Goal: Task Accomplishment & Management: Use online tool/utility

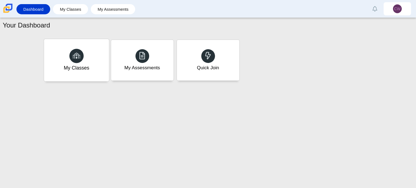
click at [91, 59] on div "My Classes" at bounding box center [76, 60] width 65 height 42
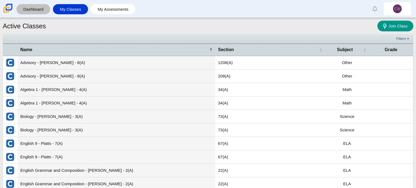
click at [22, 10] on link "Dashboard" at bounding box center [33, 9] width 28 height 10
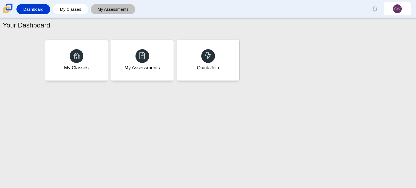
click at [117, 14] on link "My Assessments" at bounding box center [113, 9] width 39 height 10
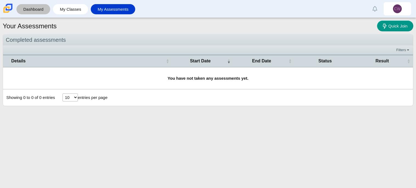
click at [40, 11] on link "Dashboard" at bounding box center [33, 9] width 28 height 10
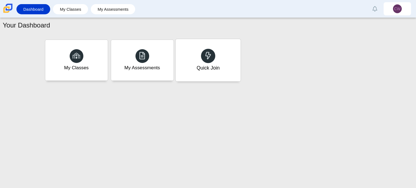
click at [212, 79] on div "Quick Join" at bounding box center [208, 60] width 65 height 42
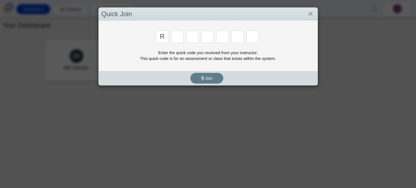
type input "r"
type input "8"
type input "e"
type input "x"
type input "2"
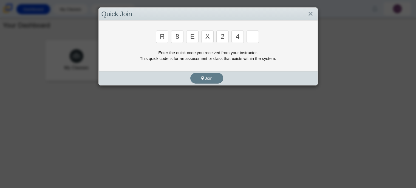
type input "4"
type input "e"
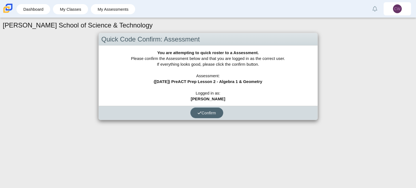
click at [211, 111] on span "Confirm" at bounding box center [206, 112] width 19 height 5
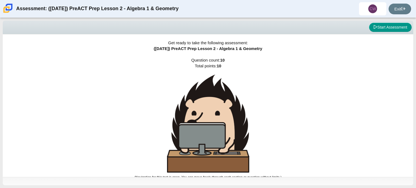
scroll to position [3, 0]
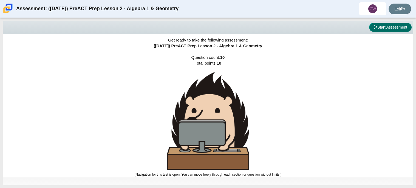
click at [391, 29] on button "Start Assessment" at bounding box center [390, 27] width 43 height 9
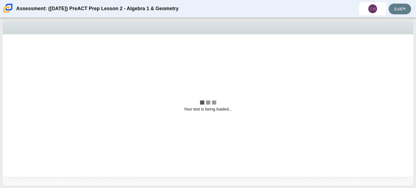
scroll to position [0, 0]
select select "bbf5d072-3e0b-44c4-9a12-6e7c9033f65b"
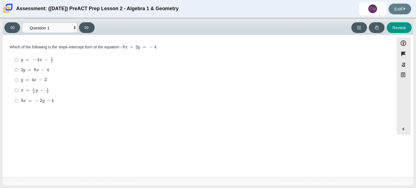
click at [52, 96] on mjx-container "8 x = − 2 y − 4" at bounding box center [37, 100] width 33 height 10
click at [18, 96] on input "8 x = − 2 y − 4 8 x = − 2 y − 4" at bounding box center [17, 100] width 4 height 10
radio input "true"
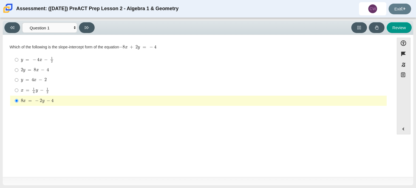
click at [57, 87] on div "x = 1 4 y − 1 2" at bounding box center [203, 90] width 364 height 6
click at [18, 87] on input "x = 1 4 y − 1 2 x = 1 4 y − 1 2" at bounding box center [17, 90] width 4 height 11
radio input "true"
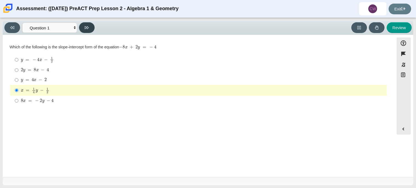
click at [85, 28] on icon at bounding box center [87, 27] width 4 height 3
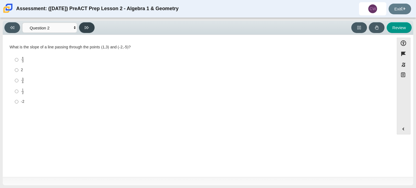
click at [85, 28] on icon at bounding box center [87, 27] width 4 height 3
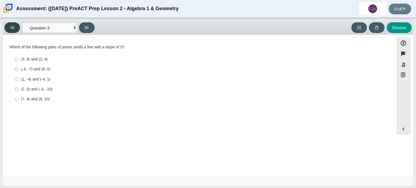
click at [10, 27] on button at bounding box center [12, 27] width 16 height 11
select select "ed62e223-81bd-4cbf-ab48-ab975844bd1f"
click at [24, 81] on mjx-frac "Assessment items" at bounding box center [23, 81] width 4 height 6
click at [18, 81] on input "3 8 3 eighths" at bounding box center [17, 80] width 4 height 11
radio input "true"
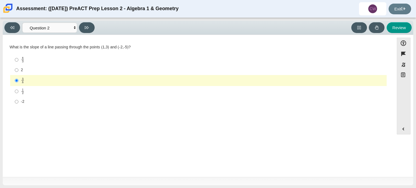
click at [28, 64] on label "8 3 8 thirds" at bounding box center [199, 59] width 376 height 11
click at [18, 64] on input "8 3 8 thirds" at bounding box center [17, 59] width 4 height 11
radio input "true"
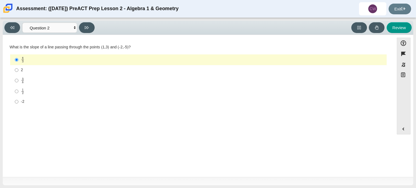
click at [43, 95] on label "1 2 1 half" at bounding box center [199, 91] width 376 height 11
click at [18, 95] on input "1 2 1 half" at bounding box center [17, 91] width 4 height 11
radio input "true"
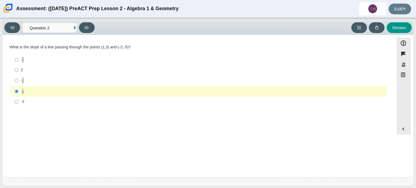
click at [47, 103] on div "-2" at bounding box center [203, 101] width 364 height 5
click at [18, 103] on input "-2 -2" at bounding box center [17, 102] width 4 height 10
radio input "true"
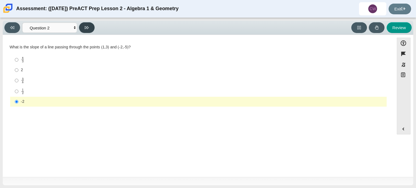
click at [90, 30] on button at bounding box center [87, 27] width 16 height 11
select select "97f4f5fa-a52e-4fed-af51-565bfcdf47cb"
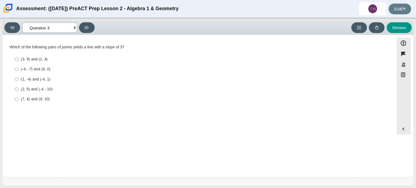
click at [67, 28] on select "Questions Question 1 Question 2 Question 3 Question 4 Question 5 Question 6 Que…" at bounding box center [49, 27] width 55 height 10
click at [76, 138] on div "Question Which of the following pairs of points yields a line with a slope of 3…" at bounding box center [198, 106] width 386 height 135
click at [39, 78] on div "(1, -4) and (-4, 1)" at bounding box center [203, 79] width 364 height 5
click at [18, 78] on input "(1, -4) and (-4, 1) (1, -4) and (-4, 1)" at bounding box center [17, 79] width 4 height 10
radio input "true"
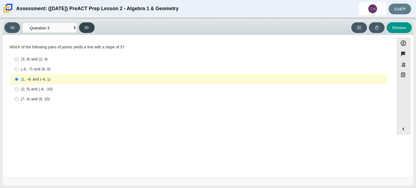
click at [93, 26] on button at bounding box center [87, 27] width 16 height 11
select select "89427bb7-e313-4f00-988f-8b8255897029"
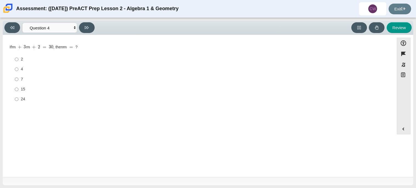
click at [20, 80] on label "7 7" at bounding box center [199, 79] width 376 height 10
click at [18, 80] on input "7 7" at bounding box center [17, 79] width 4 height 10
radio input "true"
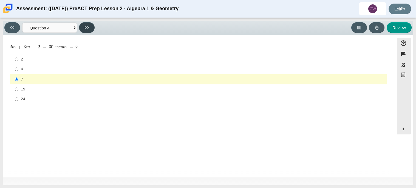
click at [92, 27] on button at bounding box center [87, 27] width 16 height 11
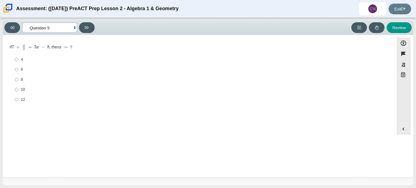
click at [32, 27] on select "Questions Question 1 Question 2 Question 3 Question 4 Question 5 Question 6 Que…" at bounding box center [49, 27] width 55 height 10
select select "bbf5d072-3e0b-44c4-9a12-6e7c9033f65b"
click at [22, 22] on select "Questions Question 1 Question 2 Question 3 Question 4 Question 5 Question 6 Que…" at bounding box center [49, 27] width 55 height 10
